Goal: Task Accomplishment & Management: Manage account settings

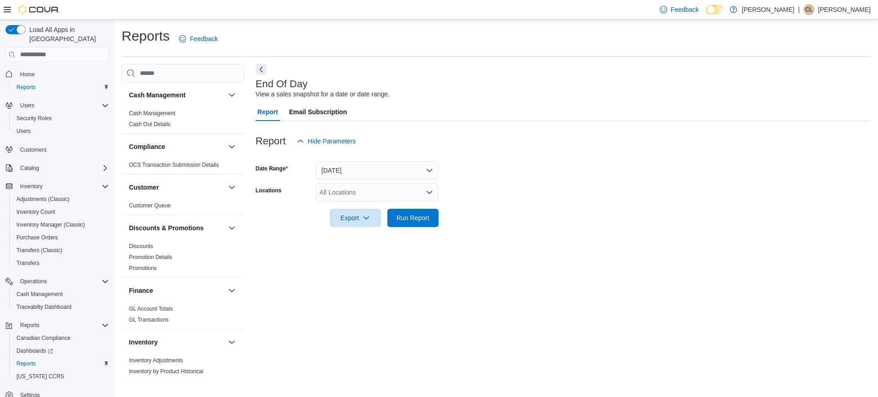
click at [368, 193] on div "All Locations" at bounding box center [377, 192] width 123 height 18
click at [352, 224] on span "Kush Korner Cannabis" at bounding box center [362, 221] width 53 height 9
click at [347, 274] on div "End Of Day View a sales snapshot for a date or date range. Report Email Subscri…" at bounding box center [563, 222] width 615 height 316
click at [409, 206] on div at bounding box center [563, 205] width 615 height 7
click at [410, 222] on span "Run Report" at bounding box center [412, 217] width 33 height 9
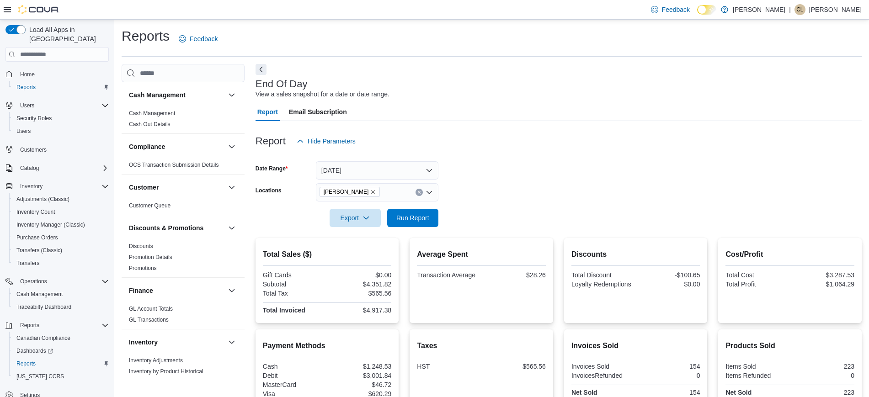
scroll to position [75, 0]
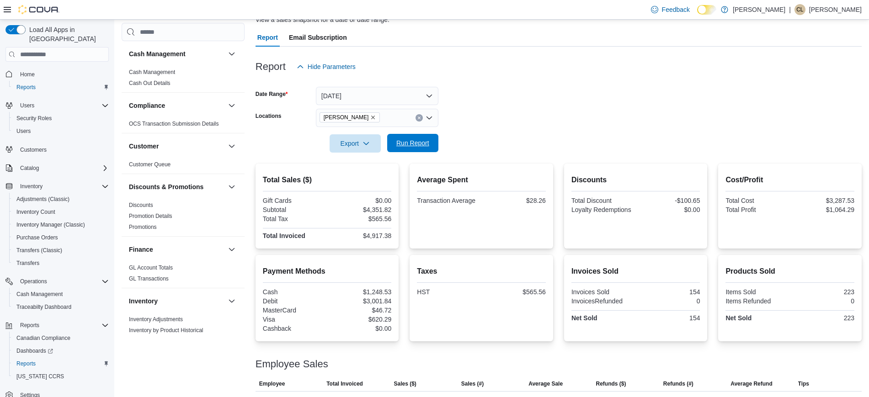
click at [405, 139] on span "Run Report" at bounding box center [412, 142] width 33 height 9
click at [24, 291] on span "Cash Management" at bounding box center [39, 294] width 46 height 7
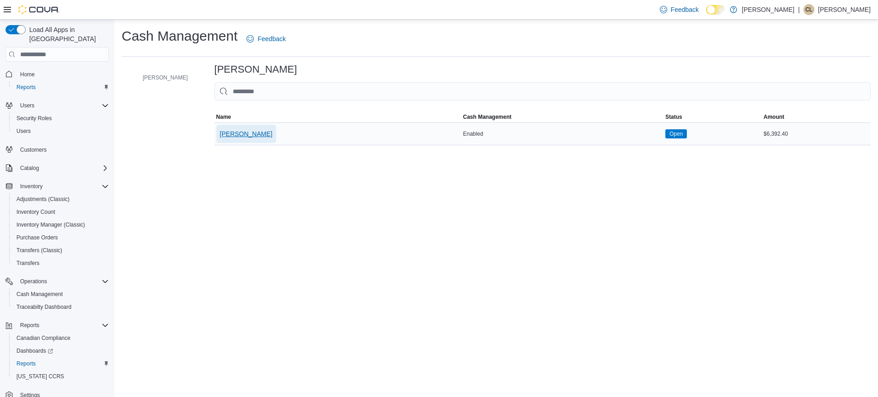
click at [272, 139] on span "Kush Korner Cannabis" at bounding box center [246, 134] width 53 height 18
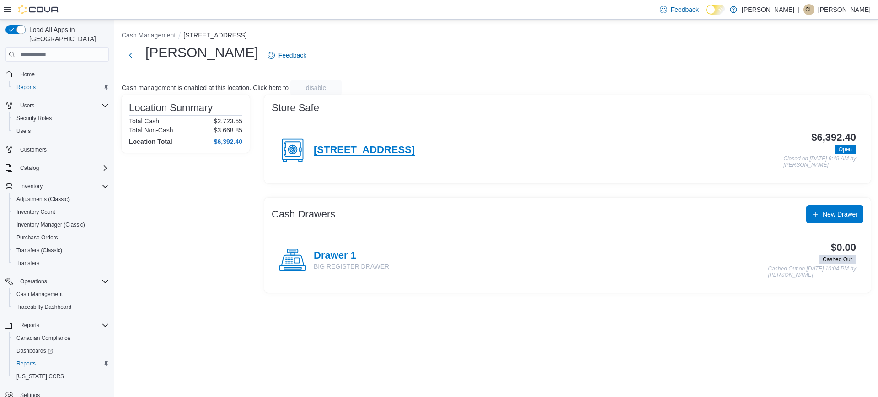
click at [415, 144] on h4 "2807 Lake Shore Blvd W., Etobicoke, ON M8V 2X8" at bounding box center [364, 150] width 101 height 12
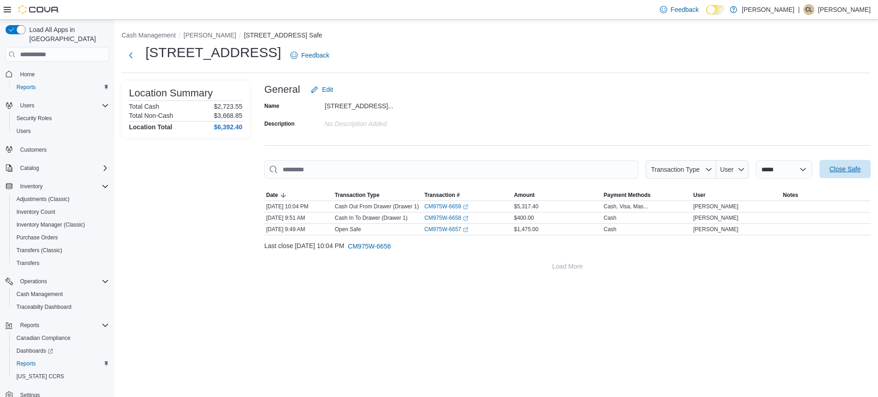
click at [848, 170] on span "Close Safe" at bounding box center [844, 169] width 31 height 9
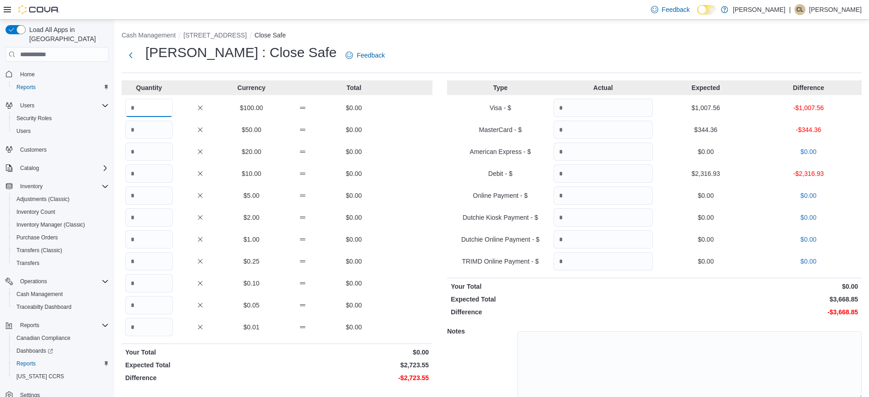
click at [154, 99] on input "Quantity" at bounding box center [149, 108] width 48 height 18
type input "**"
click at [145, 148] on input "Quantity" at bounding box center [149, 152] width 48 height 18
type input "*"
click at [155, 240] on input "Quantity" at bounding box center [149, 239] width 48 height 18
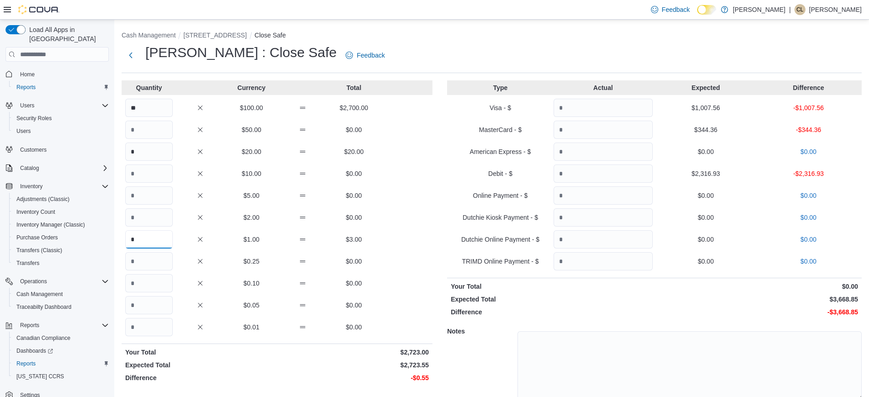
type input "*"
click at [155, 269] on input "Quantity" at bounding box center [149, 261] width 48 height 18
type input "*"
click at [156, 302] on input "Quantity" at bounding box center [149, 305] width 48 height 18
type input "*"
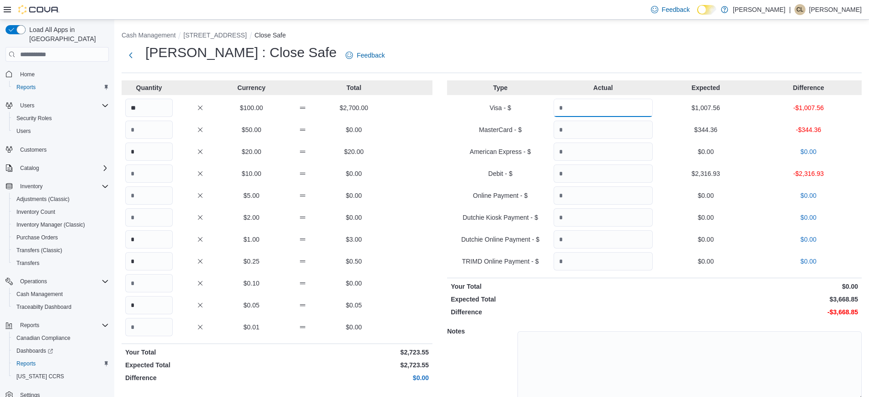
click at [616, 105] on input "Quantity" at bounding box center [603, 108] width 99 height 18
type input "*******"
click at [605, 128] on input "Quantity" at bounding box center [603, 130] width 99 height 18
drag, startPoint x: 605, startPoint y: 128, endPoint x: 599, endPoint y: 170, distance: 42.9
click at [599, 170] on div "Type Actual Expected Difference Visa - $ ******* $1,007.56 $0.00 MasterCard - $…" at bounding box center [654, 253] width 415 height 346
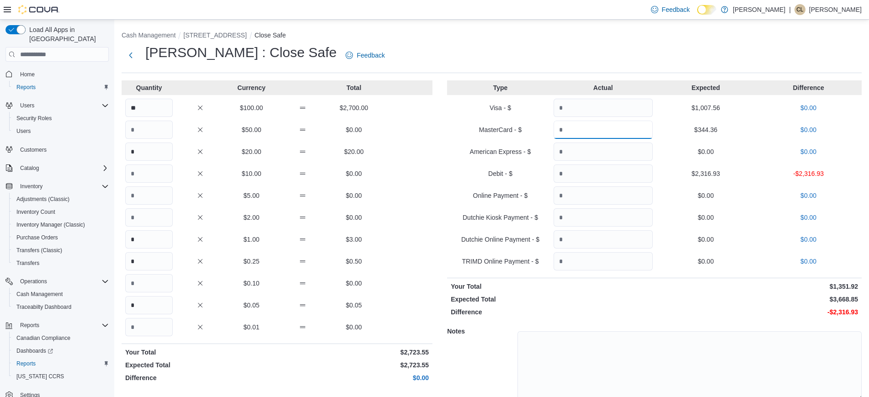
type input "******"
click at [631, 172] on input "Quantity" at bounding box center [603, 174] width 99 height 18
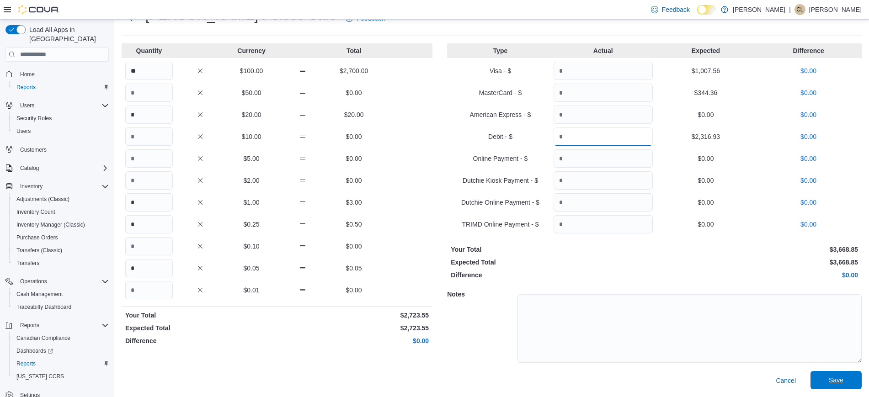
type input "*******"
click at [831, 385] on span "Save" at bounding box center [836, 380] width 40 height 18
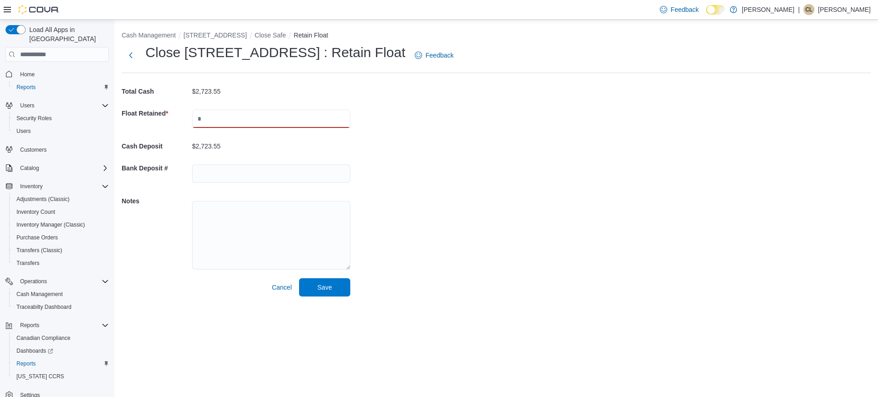
click at [262, 111] on input "text" at bounding box center [271, 119] width 158 height 18
type input "****"
click at [320, 289] on span "Save" at bounding box center [324, 286] width 15 height 9
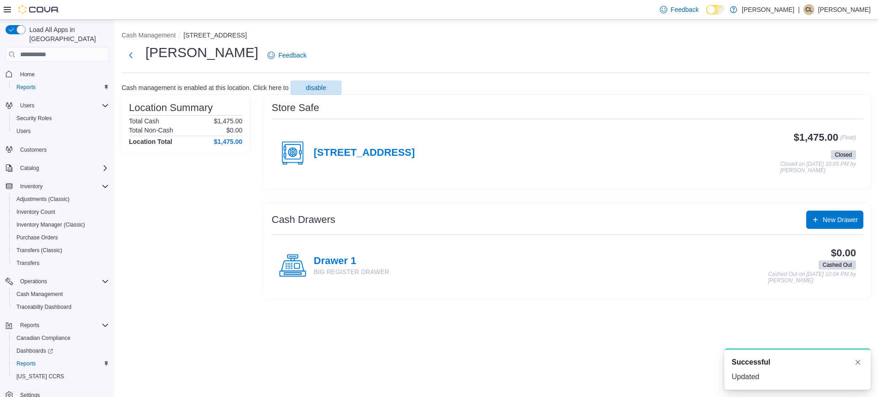
click at [837, 5] on p "Cassandra Little" at bounding box center [844, 9] width 53 height 11
click at [819, 85] on span "Sign Out" at bounding box center [811, 88] width 25 height 9
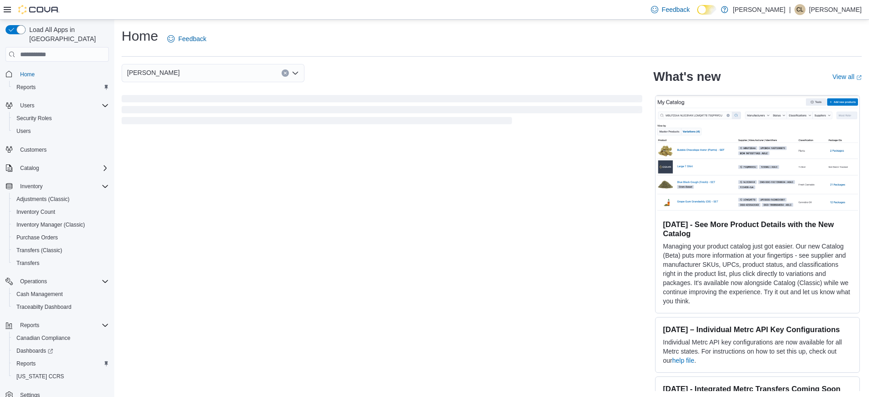
click at [831, 5] on p "Cassandra Little" at bounding box center [835, 9] width 53 height 11
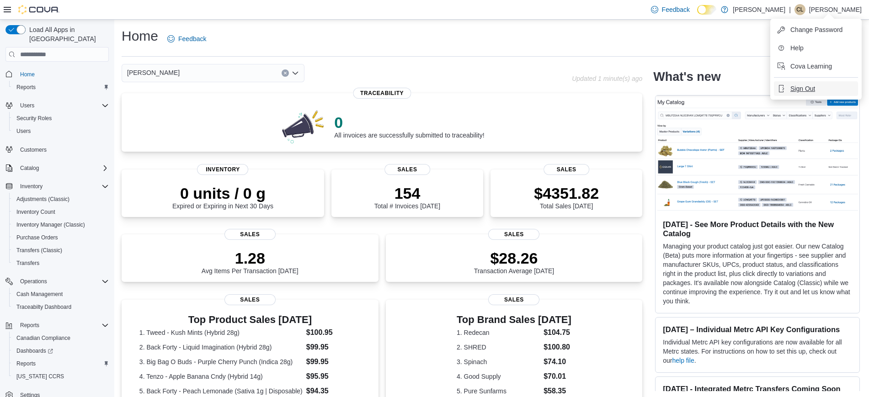
click at [812, 84] on span "Sign Out" at bounding box center [802, 88] width 25 height 9
